Goal: Information Seeking & Learning: Learn about a topic

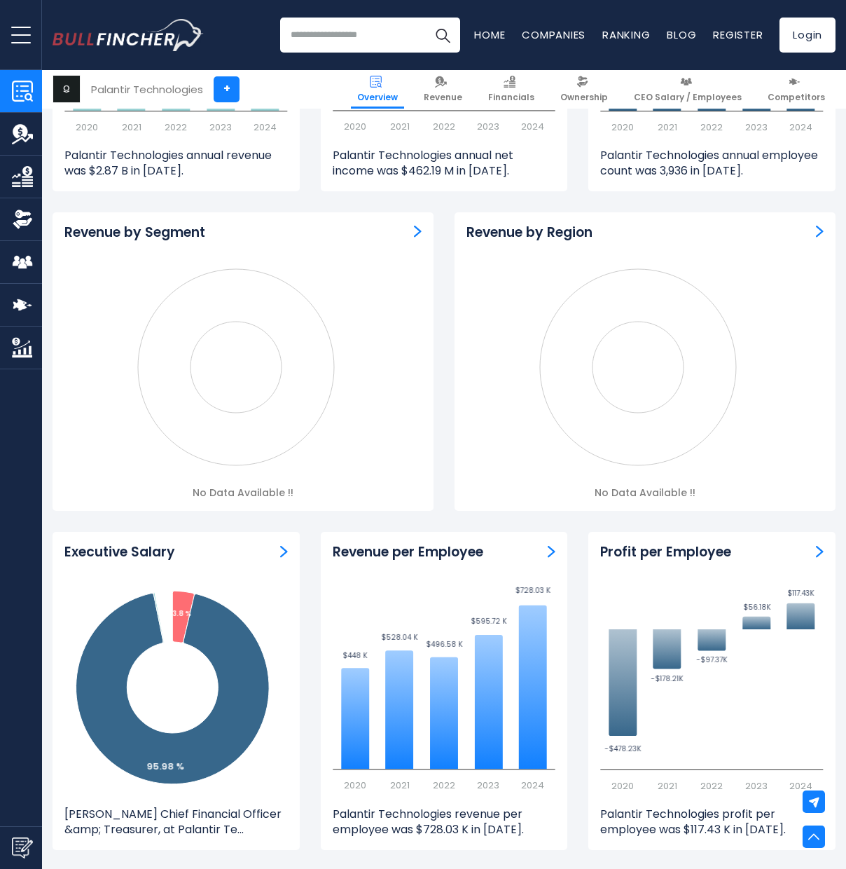
scroll to position [1170, 0]
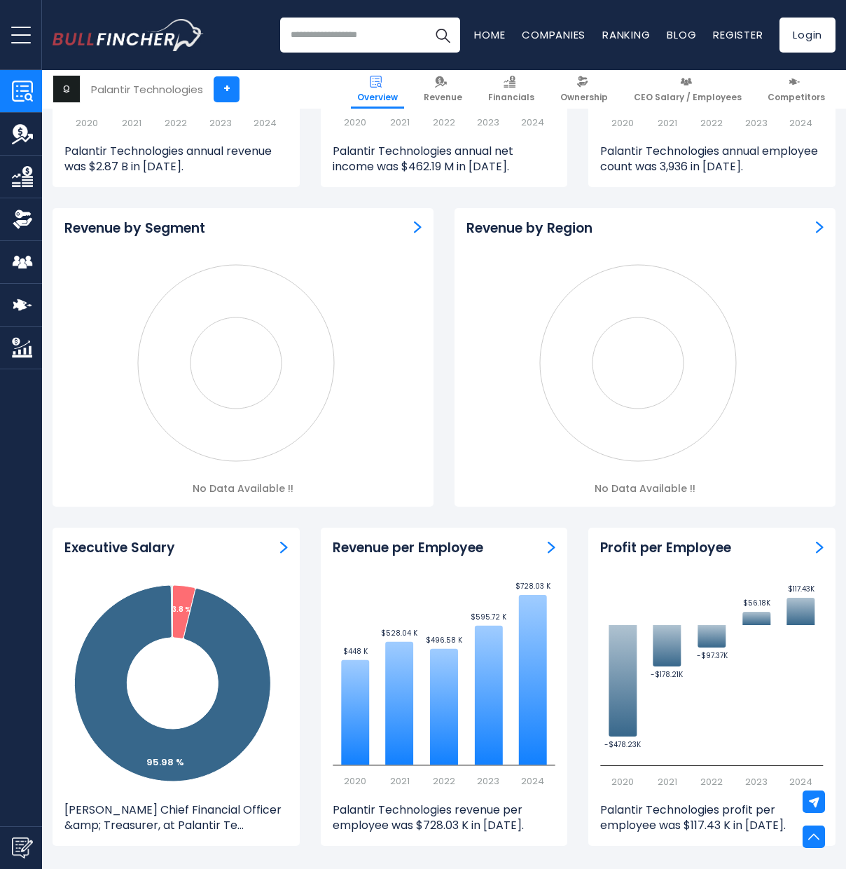
click at [240, 357] on icon "Created with Highcharts 12.1.2" at bounding box center [239, 363] width 350 height 210
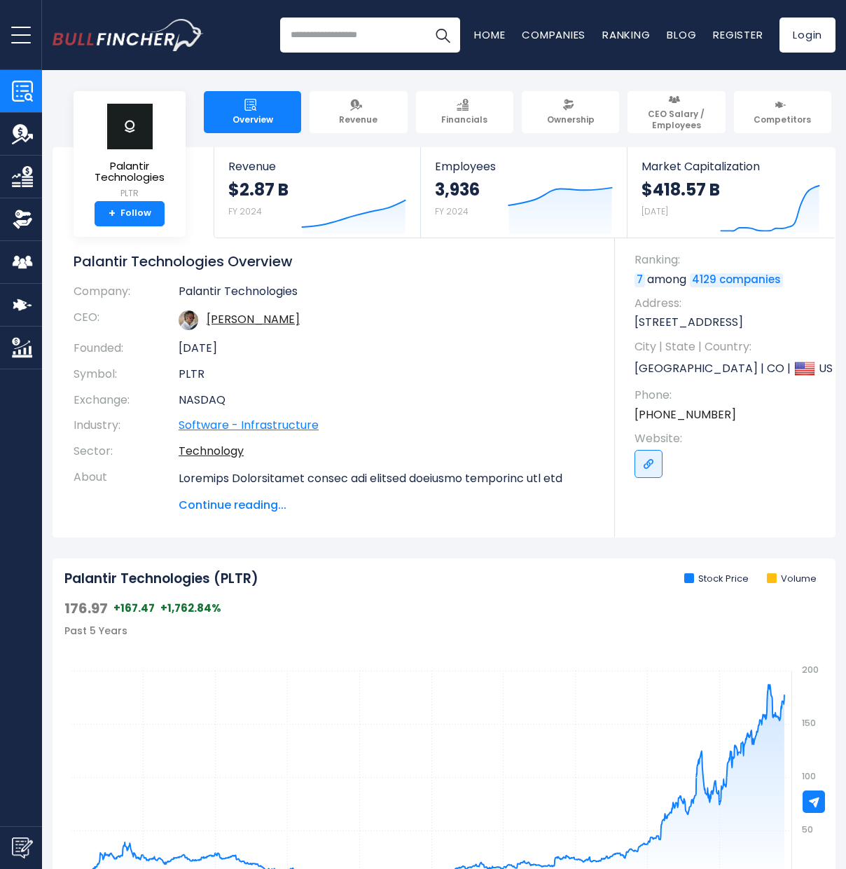
scroll to position [0, 0]
click at [19, 137] on img "Company Revenue" at bounding box center [22, 133] width 21 height 21
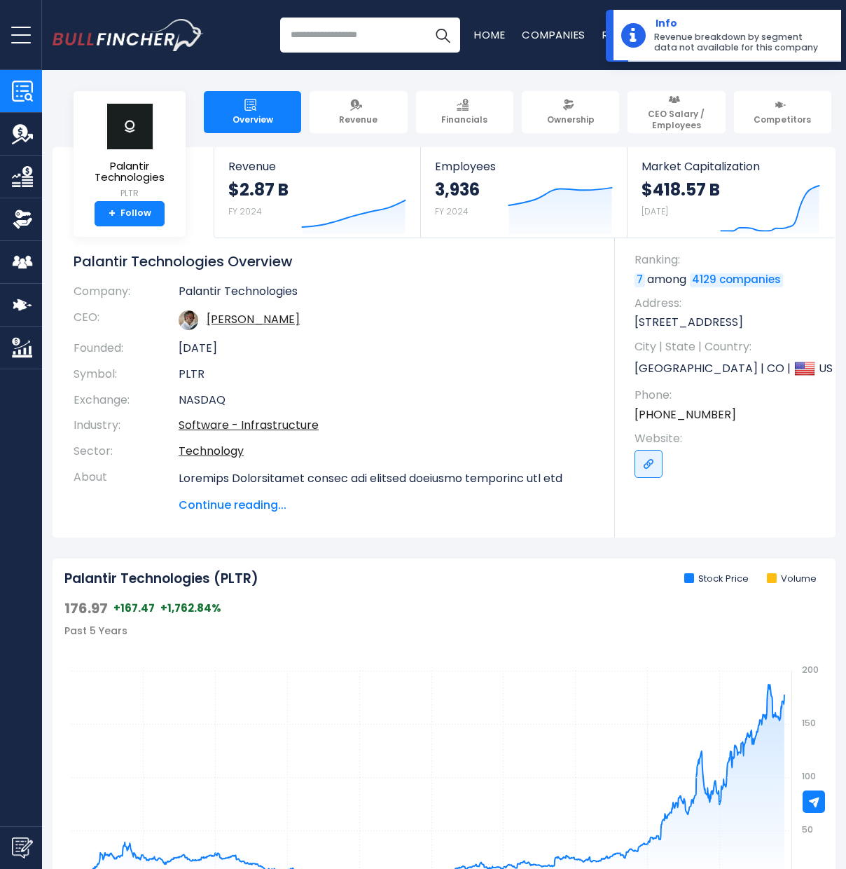
click at [243, 502] on span "Continue reading..." at bounding box center [386, 505] width 415 height 17
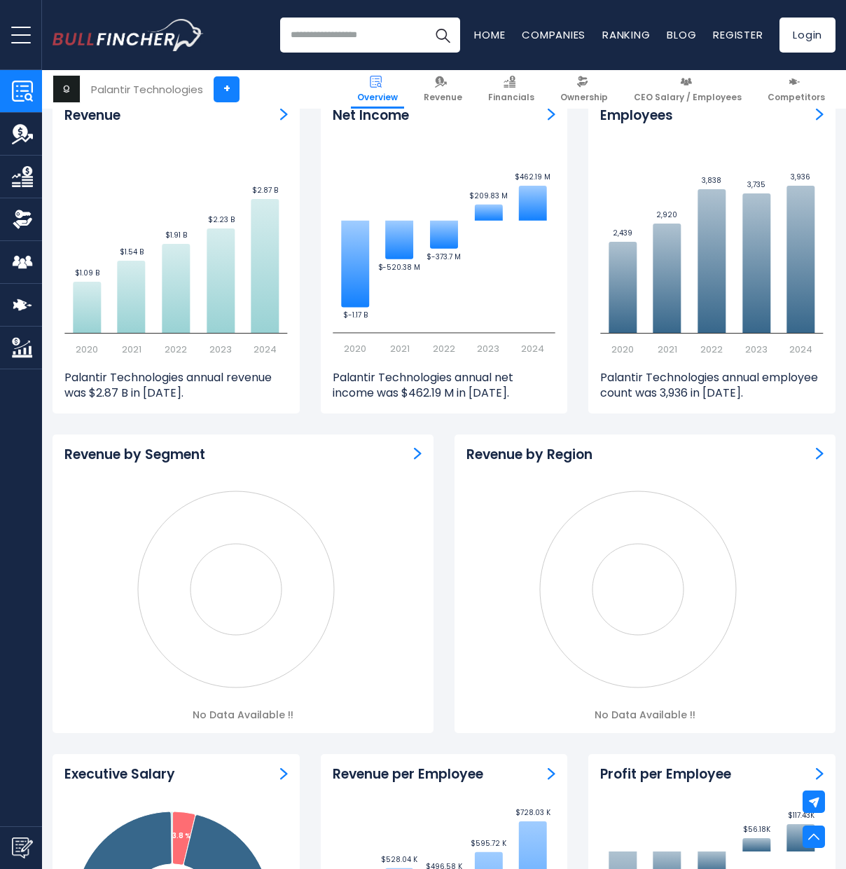
scroll to position [1274, 0]
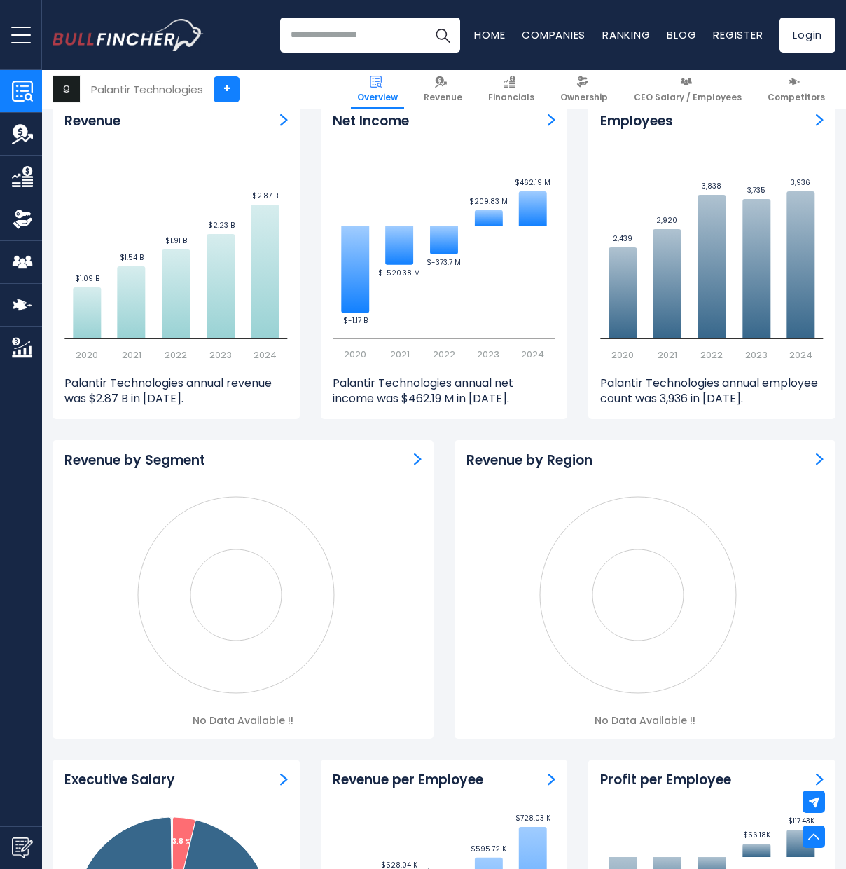
click at [239, 558] on icon "Created with Highcharts 12.1.2" at bounding box center [239, 595] width 350 height 210
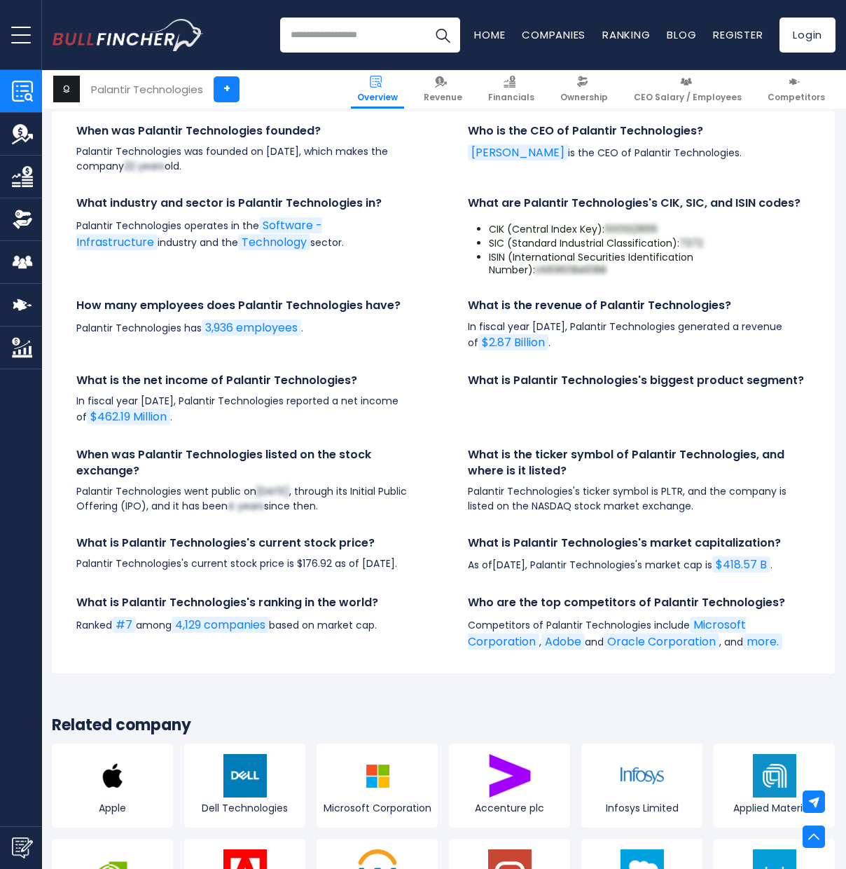
scroll to position [4789, 1]
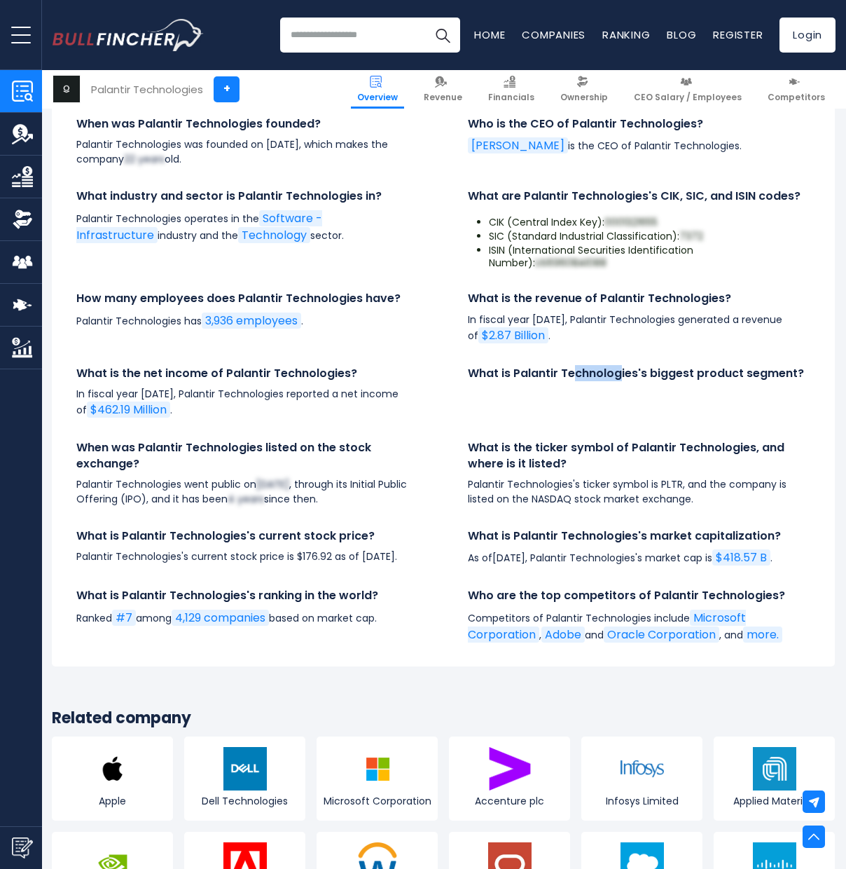
drag, startPoint x: 575, startPoint y: 324, endPoint x: 618, endPoint y: 329, distance: 43.0
click at [618, 366] on h4 "What is Palantir Technologies's biggest product segment?" at bounding box center [639, 373] width 343 height 15
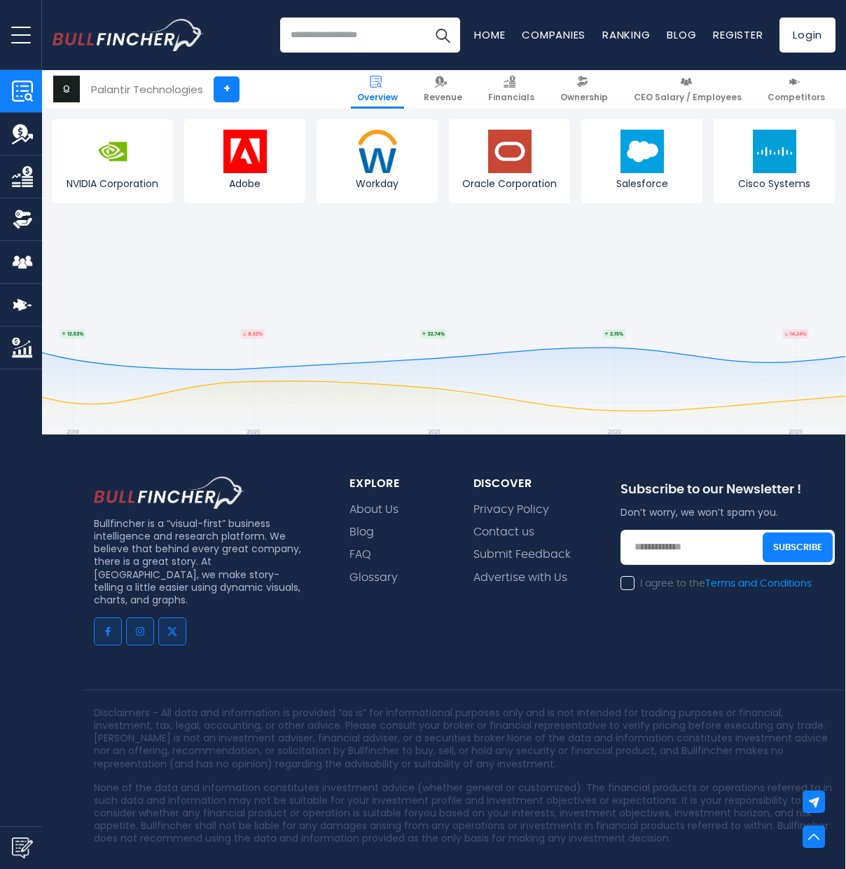
scroll to position [5500, 1]
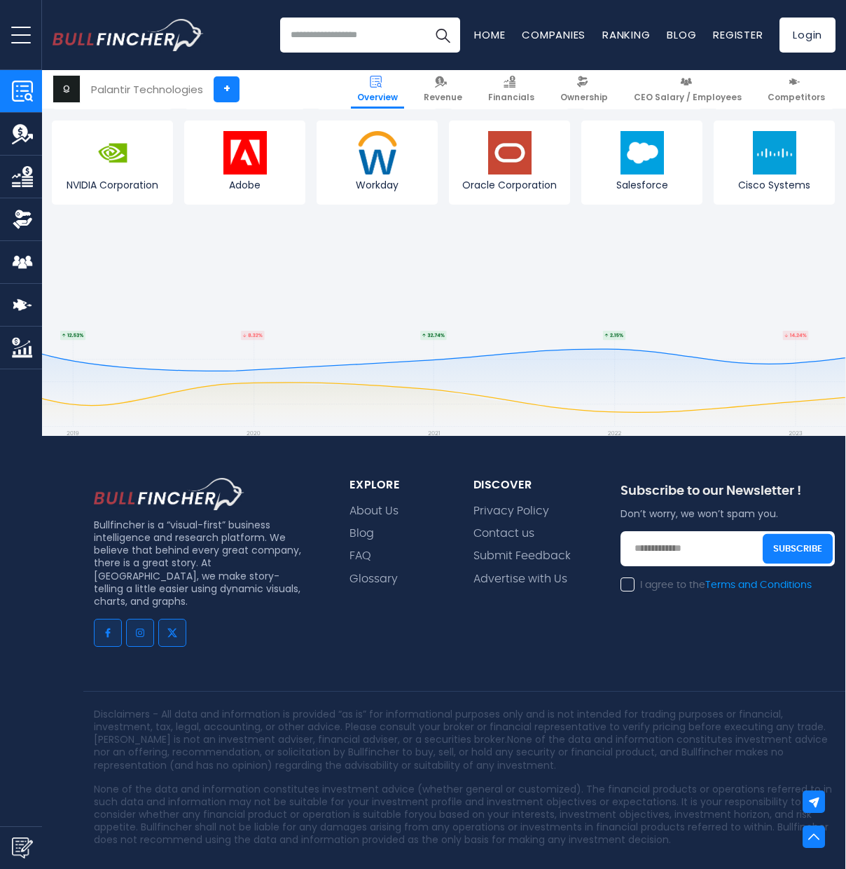
click at [22, 136] on img "Company Revenue" at bounding box center [22, 133] width 21 height 21
click at [22, 137] on img "Company Revenue" at bounding box center [22, 133] width 21 height 21
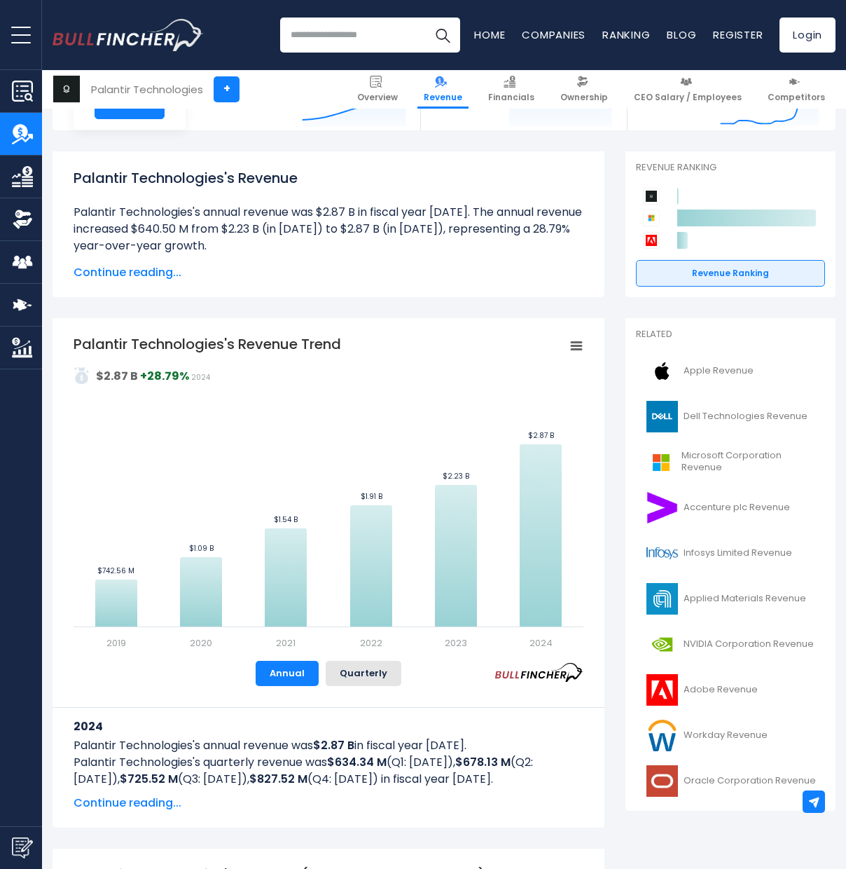
scroll to position [110, 0]
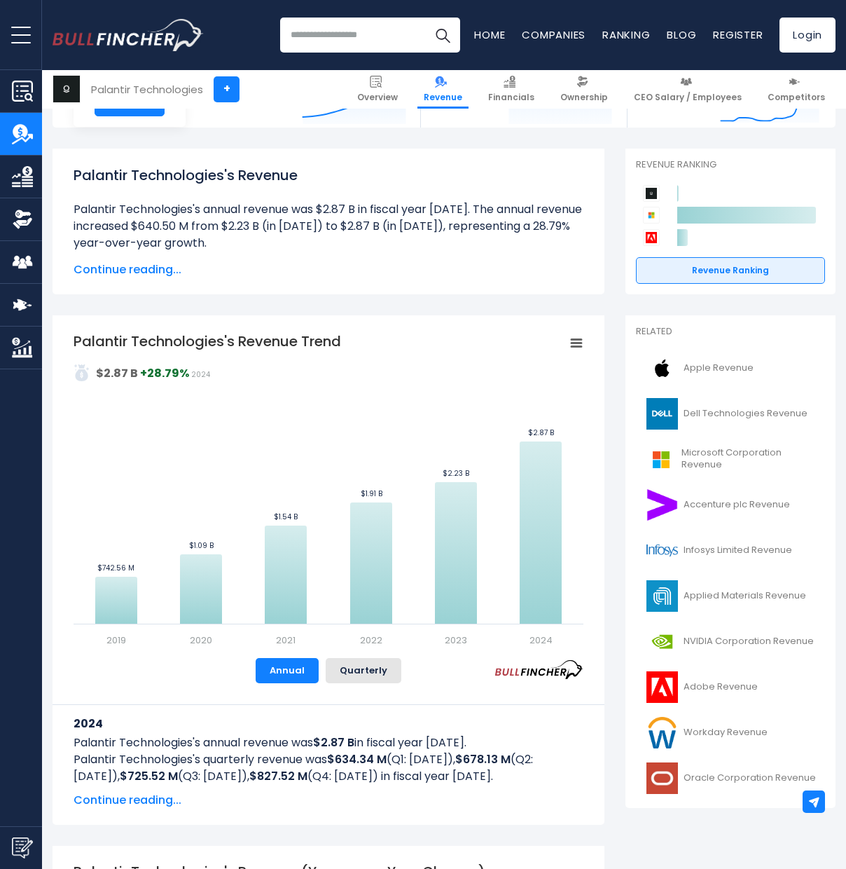
click at [142, 268] on span "Continue reading..." at bounding box center [329, 269] width 510 height 17
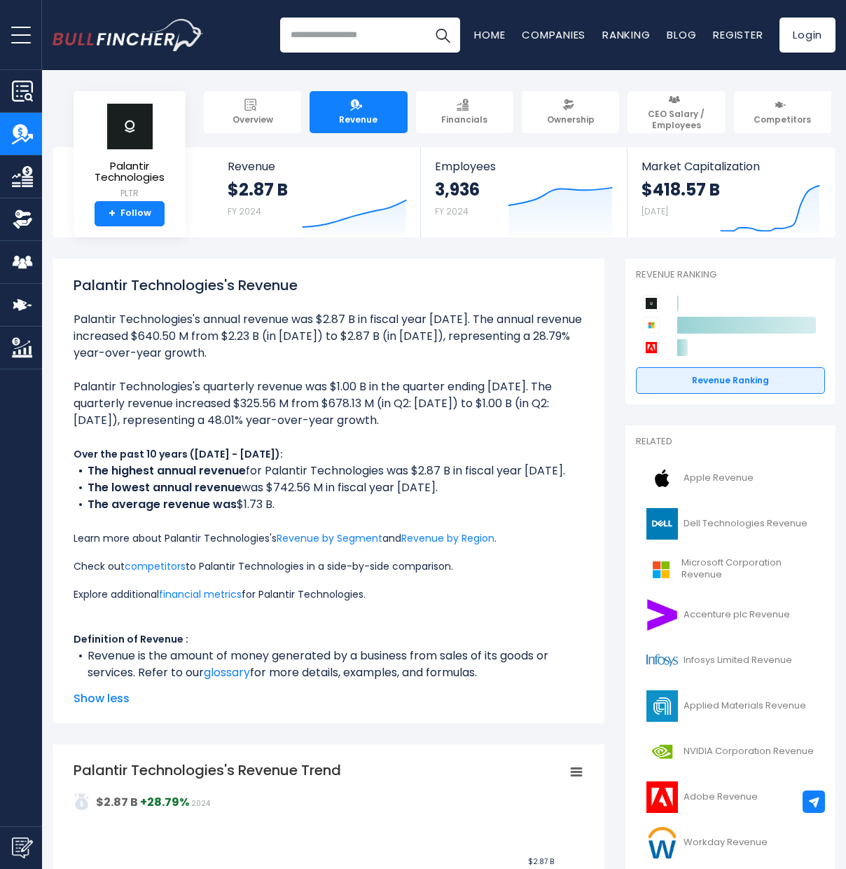
scroll to position [0, 0]
click at [328, 537] on link "Revenue by Segment" at bounding box center [330, 538] width 106 height 14
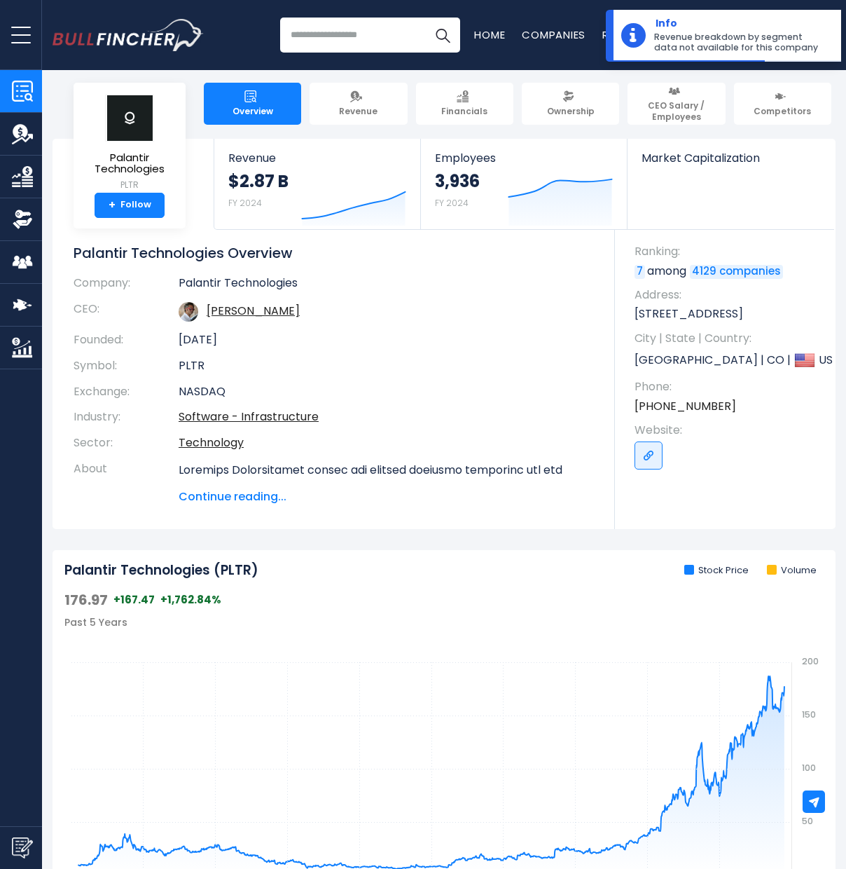
scroll to position [10, 0]
